Goal: Use online tool/utility: Utilize a website feature to perform a specific function

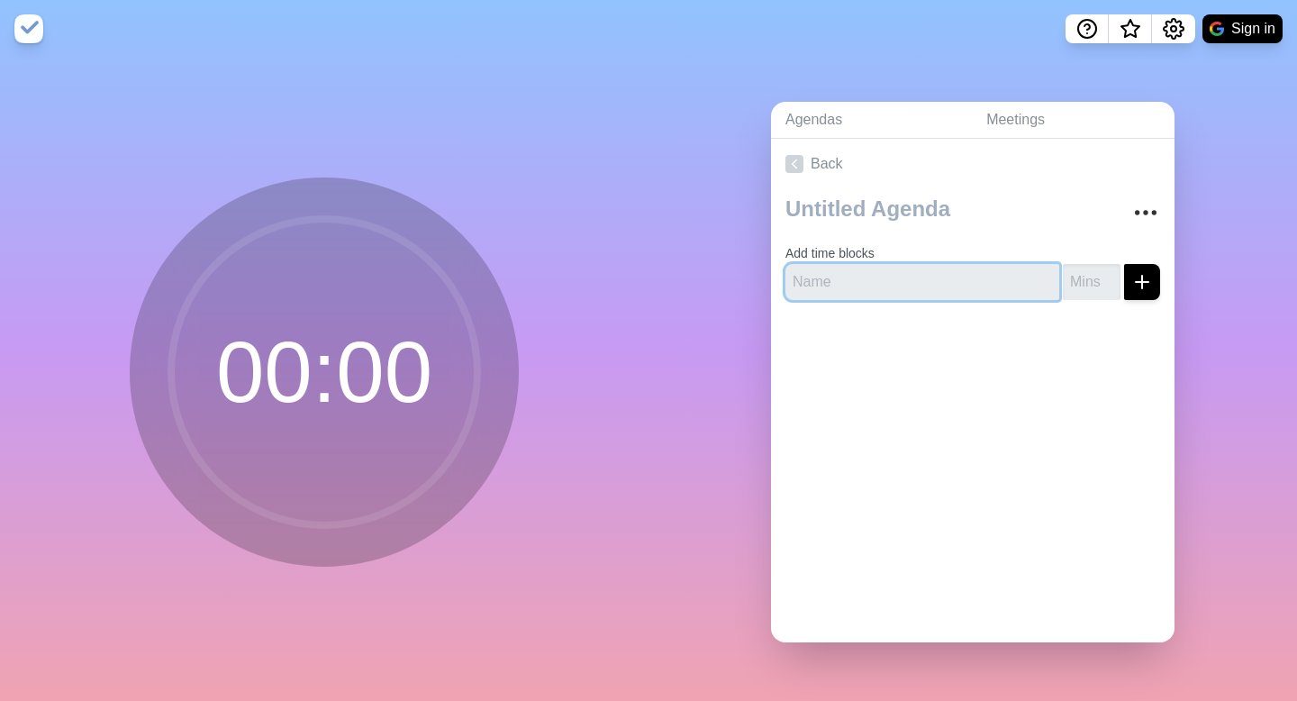
click at [889, 266] on input "text" at bounding box center [922, 282] width 274 height 36
type input "Z"
type input "Varstiy"
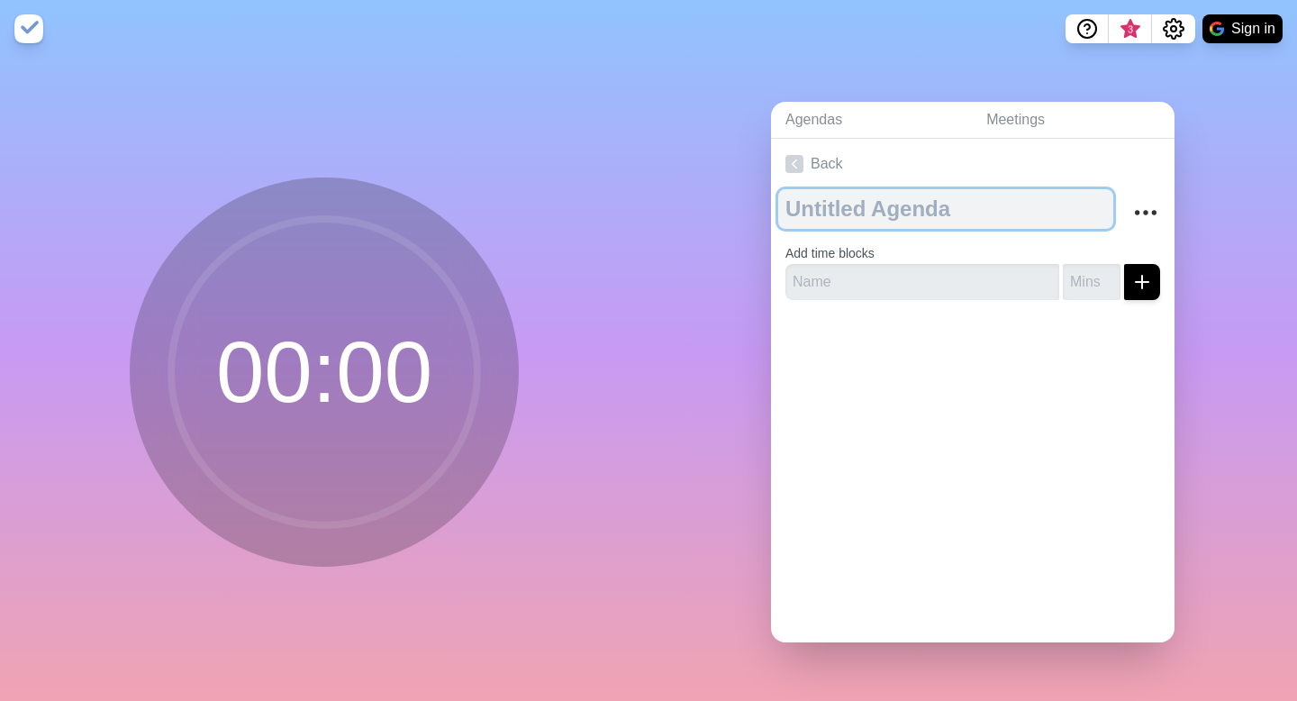
click at [891, 217] on textarea at bounding box center [945, 209] width 335 height 40
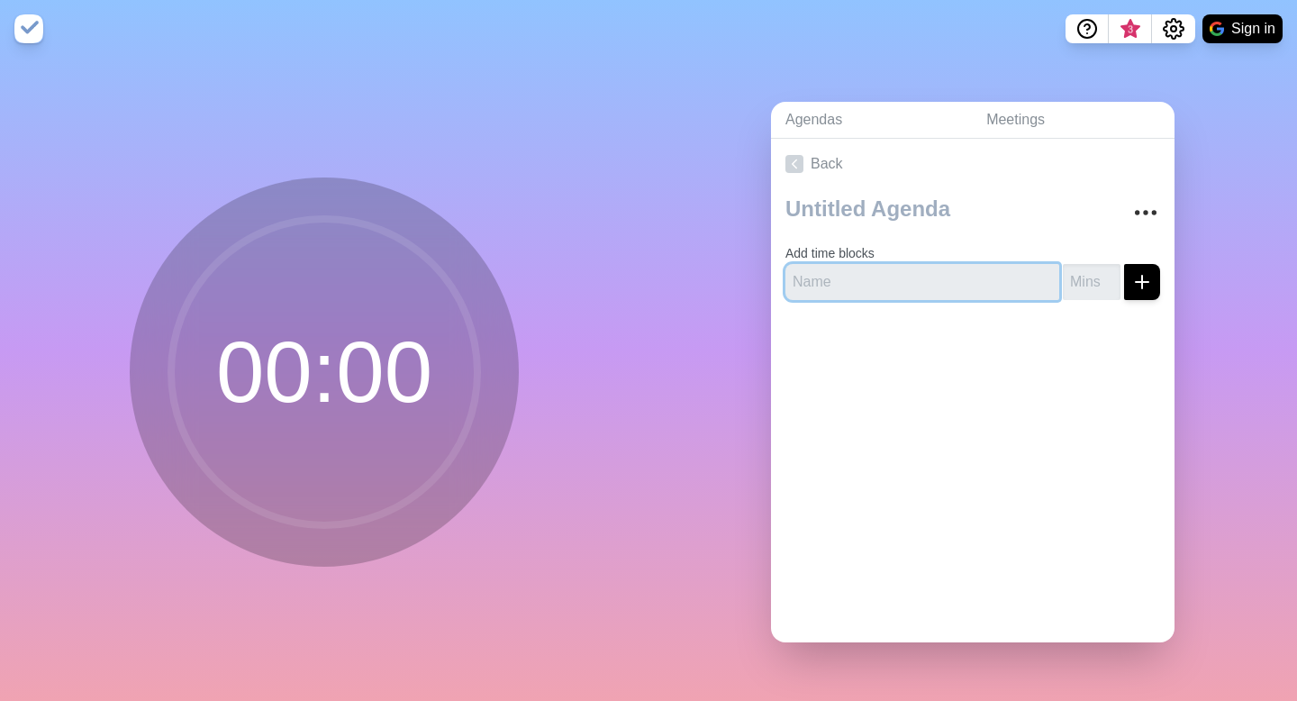
click at [899, 285] on input "text" at bounding box center [922, 282] width 274 height 36
type input "Varsity"
click at [1081, 276] on input "number" at bounding box center [1092, 282] width 58 height 36
type input "80"
click at [1103, 367] on div at bounding box center [972, 350] width 403 height 72
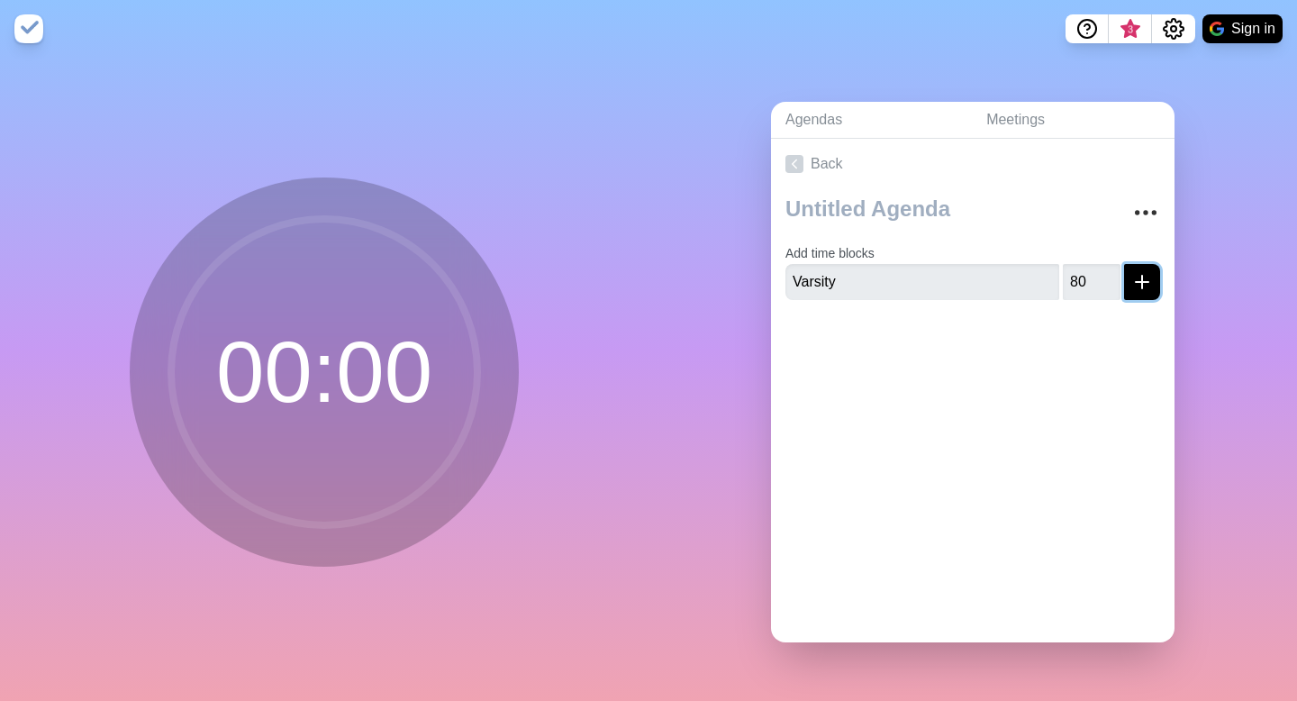
click at [1131, 272] on icon "submit" at bounding box center [1142, 282] width 22 height 22
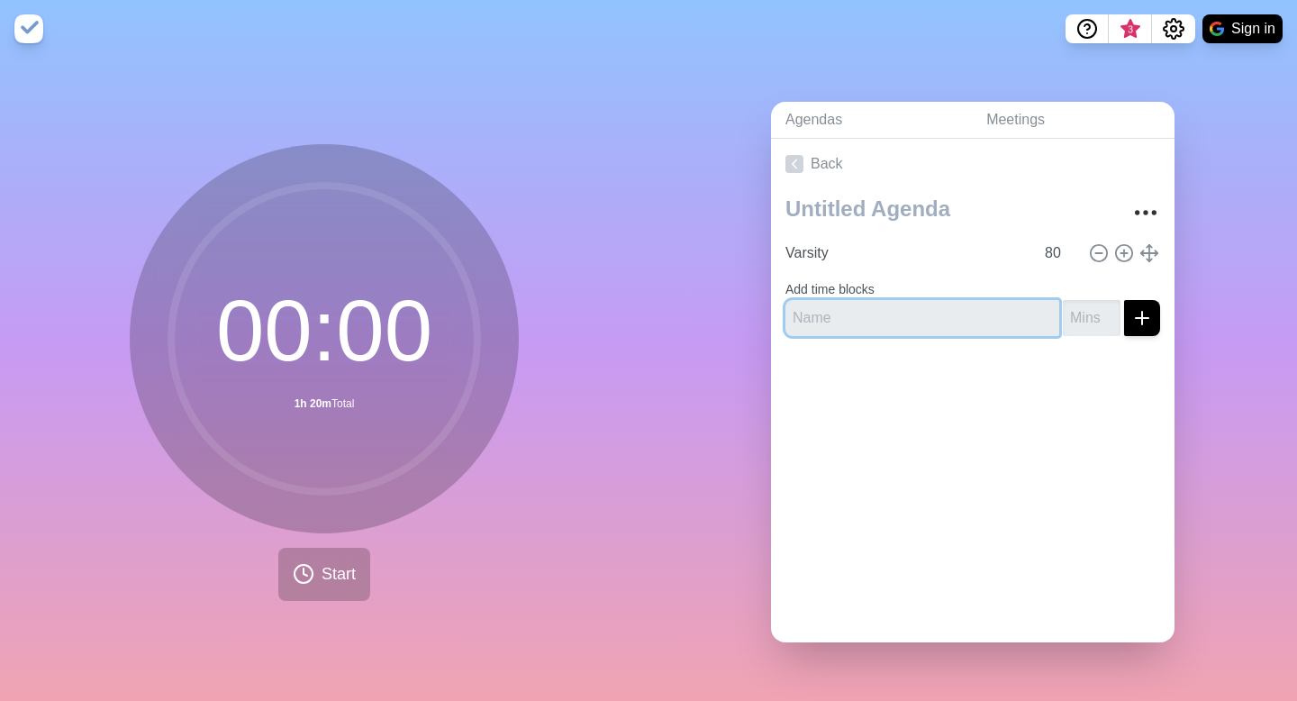
click at [891, 316] on input "text" at bounding box center [922, 318] width 274 height 36
click at [1034, 112] on link "Meetings" at bounding box center [1073, 120] width 203 height 37
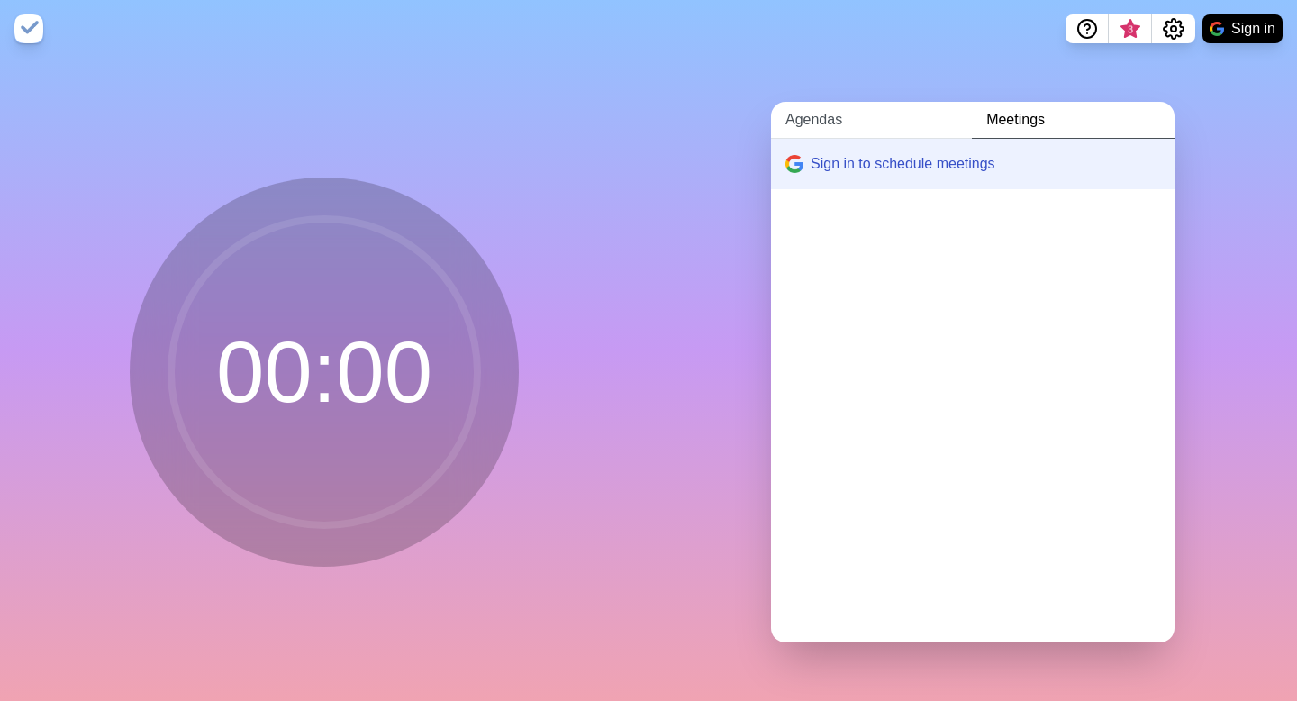
click at [853, 119] on link "Agendas" at bounding box center [871, 120] width 201 height 37
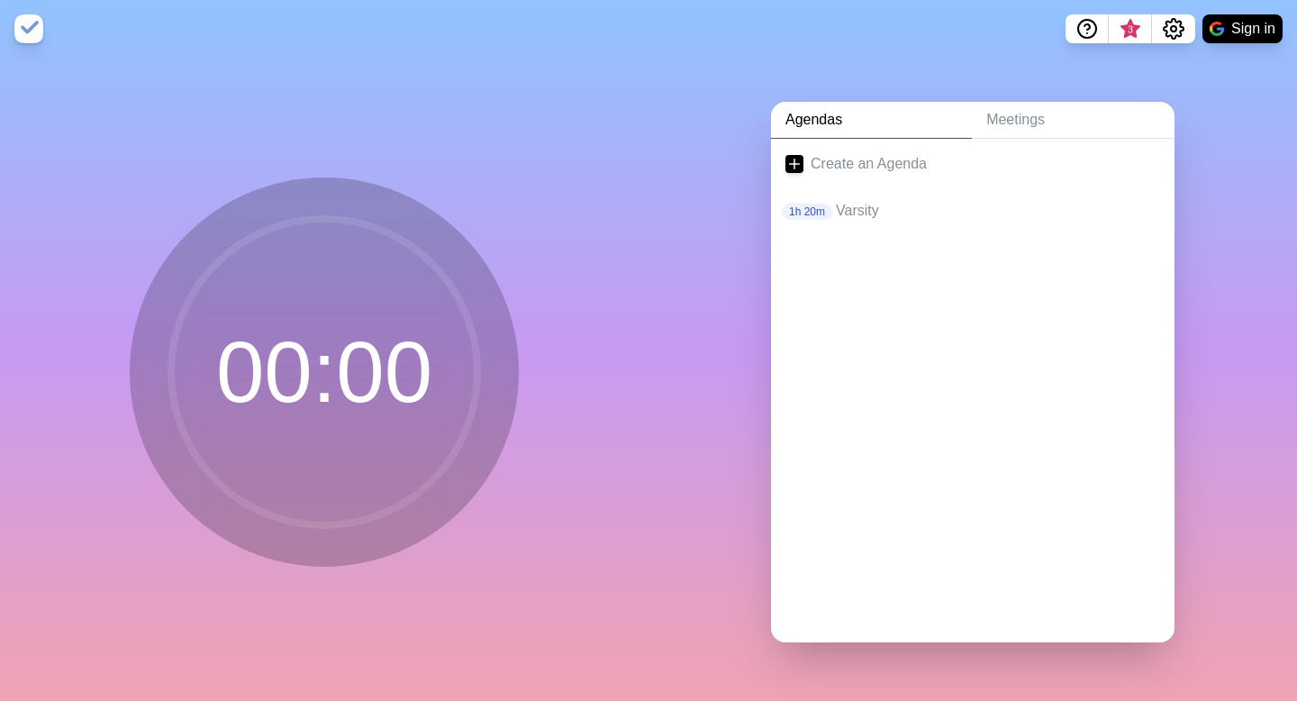
click at [886, 298] on div "Create an Agenda 1h 20m Varsity" at bounding box center [972, 390] width 403 height 503
click at [807, 207] on p "1h 20m" at bounding box center [807, 212] width 50 height 16
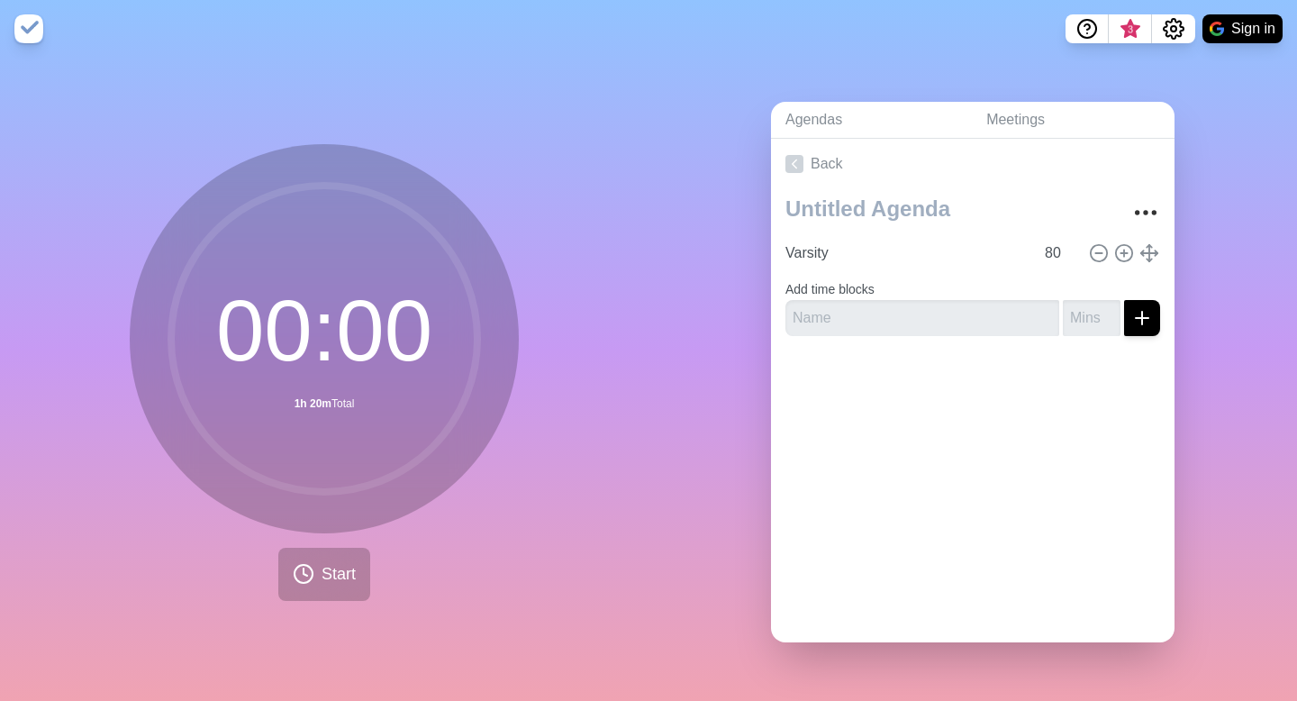
click at [1027, 429] on div "Back Varsity 80 Add time blocks" at bounding box center [972, 390] width 403 height 503
click at [313, 584] on button "Start" at bounding box center [324, 574] width 92 height 53
